Goal: Communication & Community: Participate in discussion

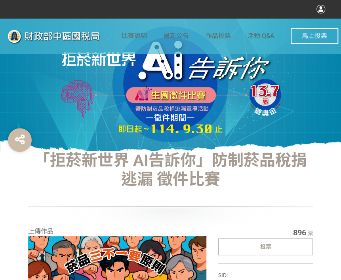
click at [258, 247] on div "投票" at bounding box center [265, 247] width 95 height 17
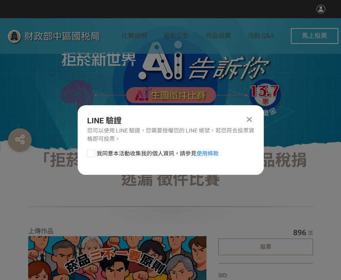
drag, startPoint x: 92, startPoint y: 150, endPoint x: 111, endPoint y: 159, distance: 20.6
click at [92, 151] on div at bounding box center [91, 154] width 8 height 8
checkbox input "true"
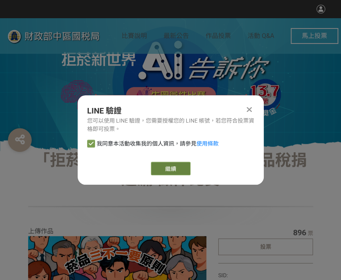
click at [174, 173] on link "繼續" at bounding box center [171, 168] width 40 height 13
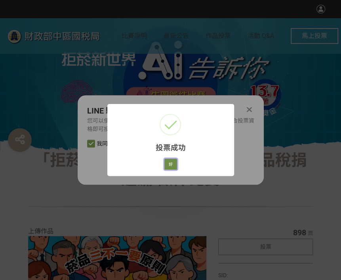
click at [170, 164] on button "好" at bounding box center [170, 164] width 13 height 11
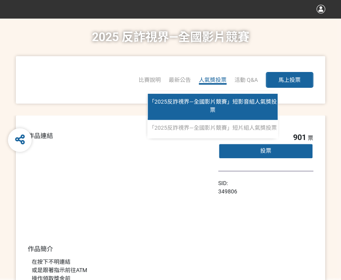
click at [211, 98] on link "「2025反詐視界—全國影片競賽」短影音組人氣獎投票" at bounding box center [213, 107] width 130 height 26
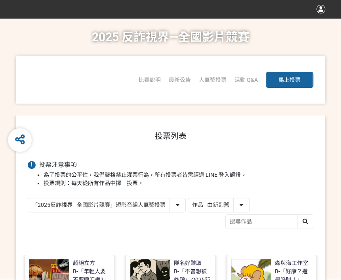
click at [200, 206] on select "作品 - 由新到舊 作品 - 由舊到新 票數 - 由多到少 票數 - 由少到多" at bounding box center [218, 205] width 61 height 14
select select "vote"
click at [188, 198] on select "作品 - 由新到舊 作品 - 由舊到新 票數 - 由多到少 票數 - 由少到多" at bounding box center [218, 205] width 61 height 14
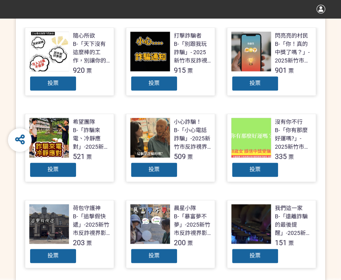
scroll to position [238, 0]
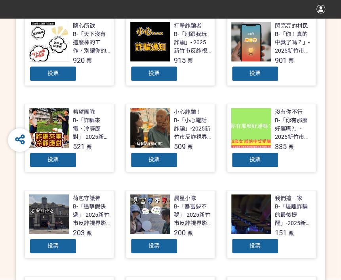
click at [147, 72] on div "投票" at bounding box center [154, 74] width 48 height 16
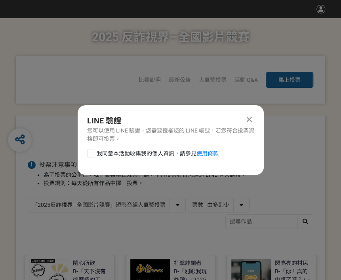
click at [92, 156] on div at bounding box center [91, 154] width 8 height 8
checkbox input "true"
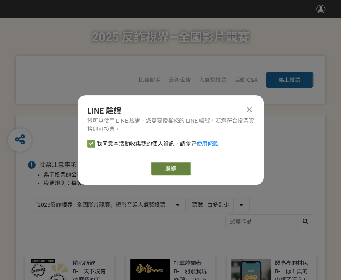
click at [165, 168] on link "繼續" at bounding box center [171, 168] width 40 height 13
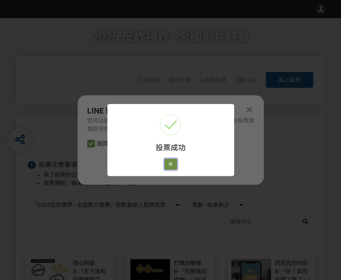
click at [169, 167] on button "好" at bounding box center [170, 164] width 13 height 11
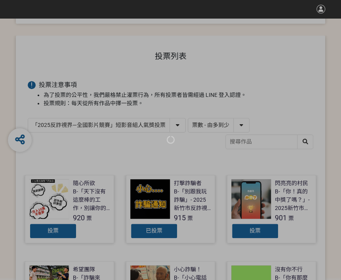
scroll to position [155, 0]
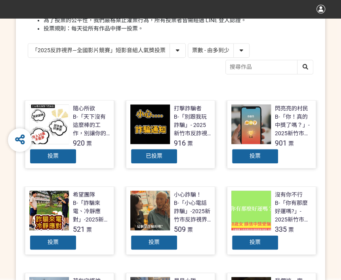
click at [113, 50] on select "「2025反詐視界—全國影片競賽」短影音組人氣獎投票 「2025反詐視界—全國影片競賽」短片組人氣獎投票" at bounding box center [106, 51] width 157 height 14
select select "13146"
click at [28, 44] on select "「2025反詐視界—全國影片競賽」短影音組人氣獎投票 「2025反詐視界—全國影片競賽」短片組人氣獎投票" at bounding box center [106, 51] width 157 height 14
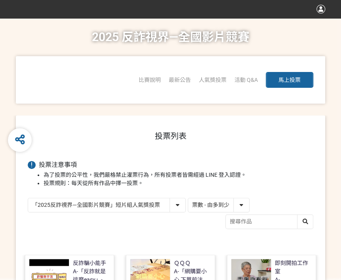
scroll to position [79, 0]
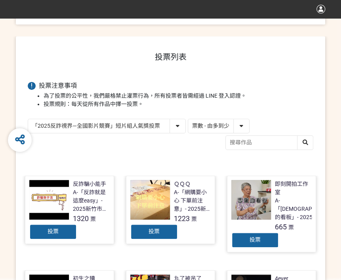
drag, startPoint x: 141, startPoint y: 233, endPoint x: 147, endPoint y: 222, distance: 11.9
click at [141, 233] on div "投票" at bounding box center [154, 232] width 48 height 16
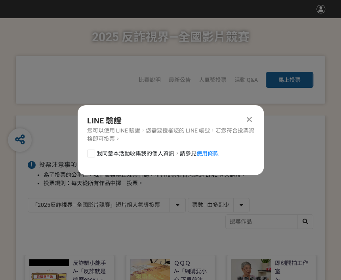
click at [90, 155] on div at bounding box center [91, 154] width 8 height 8
checkbox input "true"
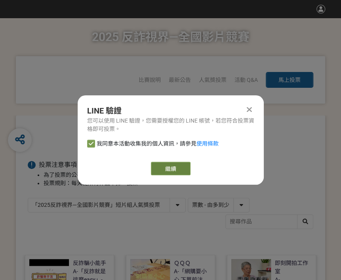
click at [164, 168] on link "繼續" at bounding box center [171, 168] width 40 height 13
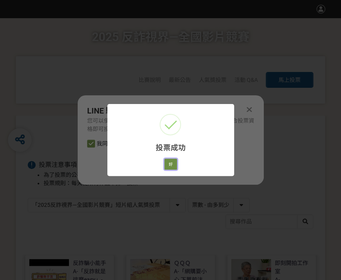
click at [174, 162] on button "好" at bounding box center [170, 164] width 13 height 11
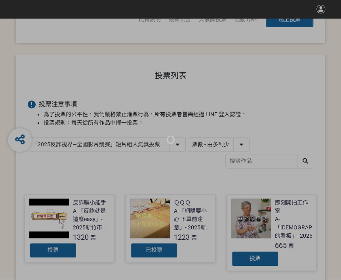
scroll to position [69, 0]
